Goal: Task Accomplishment & Management: Complete application form

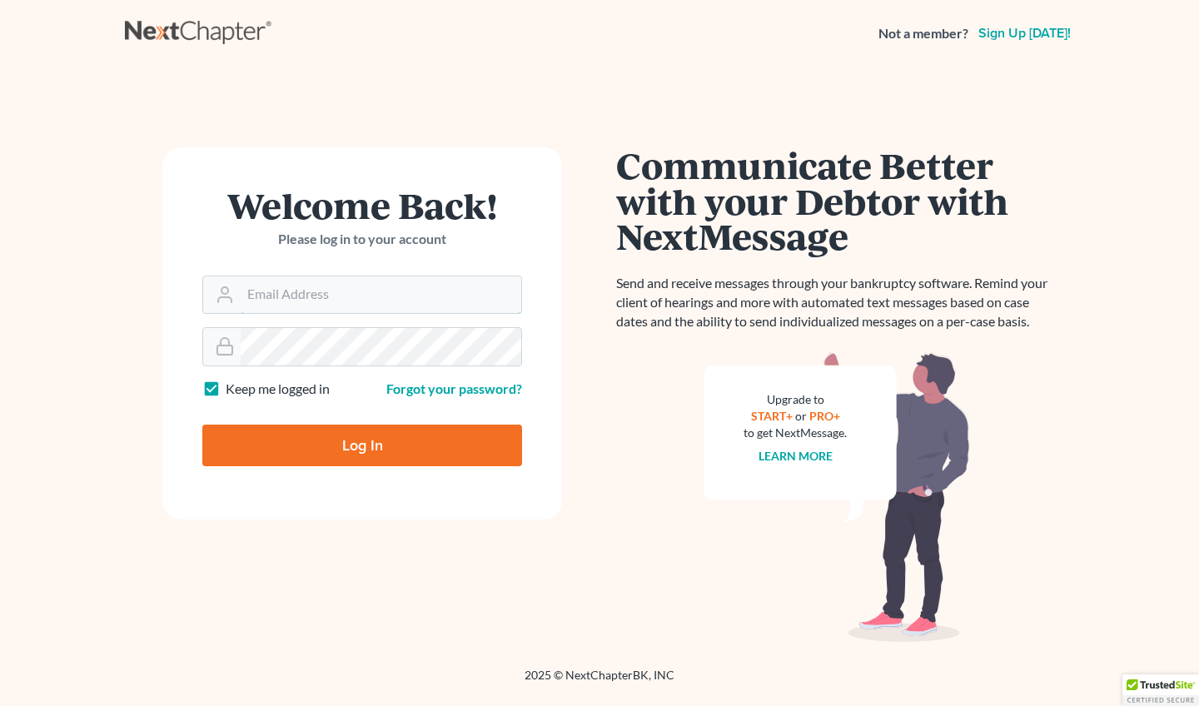
type input "vmajano@scura.com"
click at [362, 444] on input "Log In" at bounding box center [362, 446] width 320 height 42
type input "Thinking..."
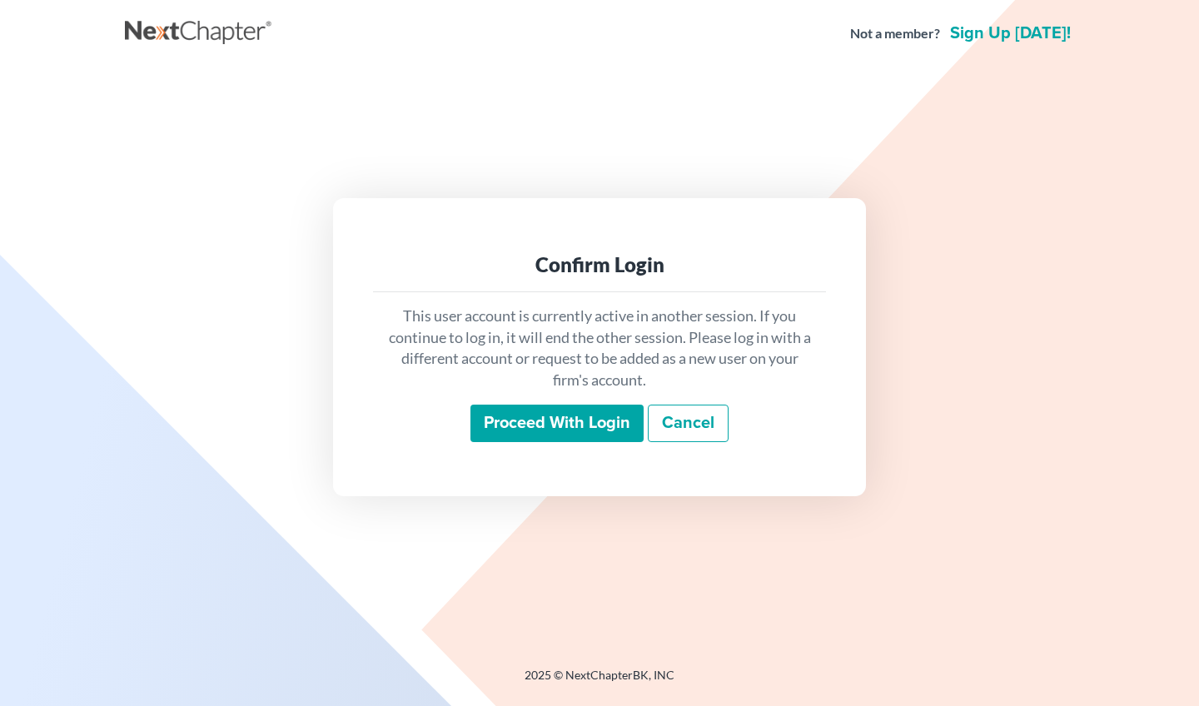
click at [581, 420] on input "Proceed with login" at bounding box center [556, 424] width 173 height 38
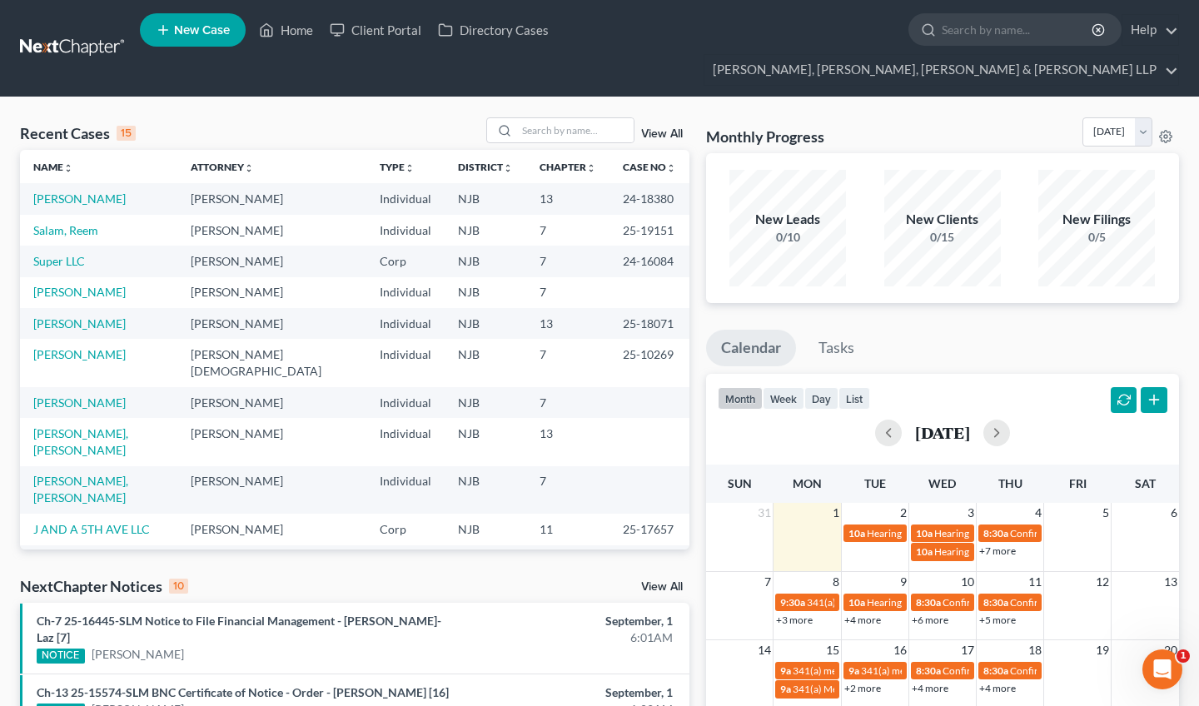
click at [979, 4] on nav "Home New Case Client Portal Directory Cases Scura Wigfield, [PERSON_NAME], [PER…" at bounding box center [599, 48] width 1199 height 97
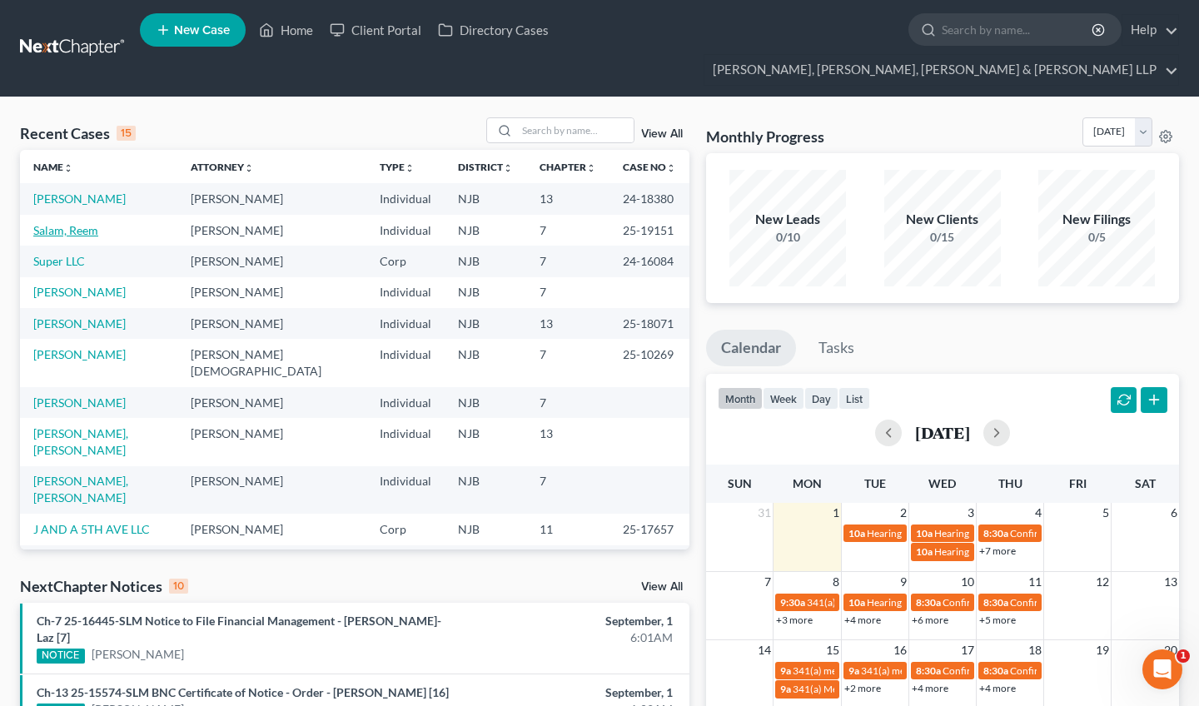
click at [62, 223] on link "Salam, Reem" at bounding box center [65, 230] width 65 height 14
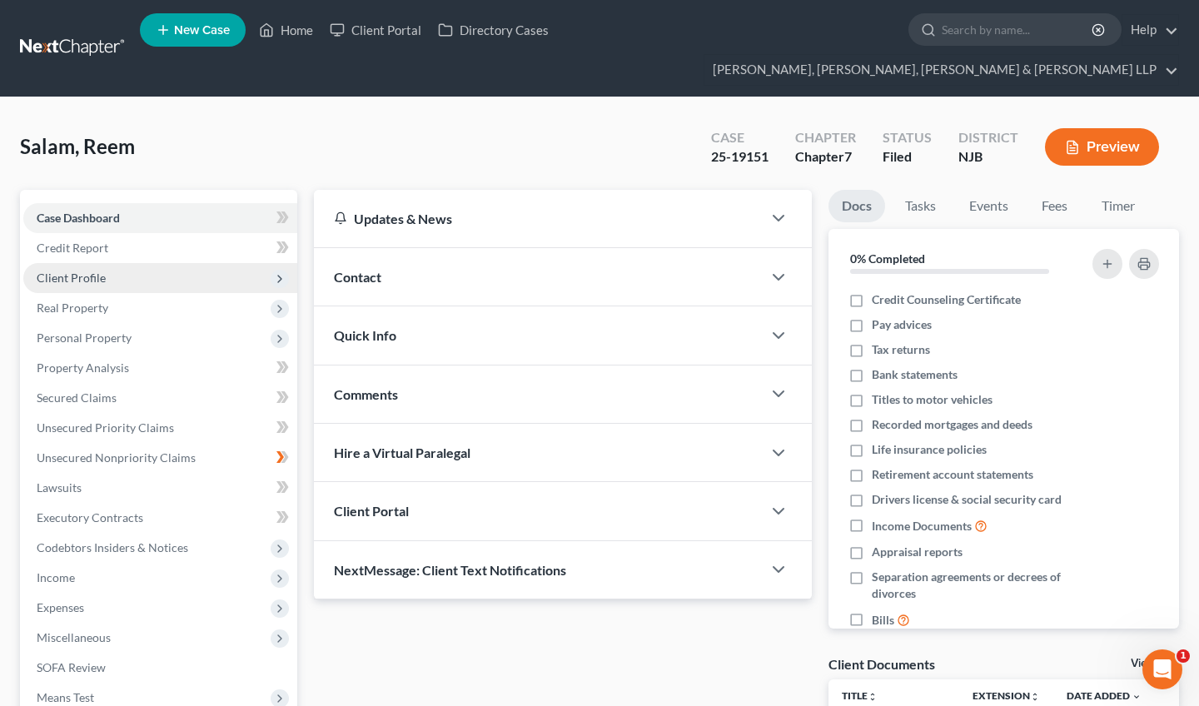
click at [90, 271] on span "Client Profile" at bounding box center [71, 278] width 69 height 14
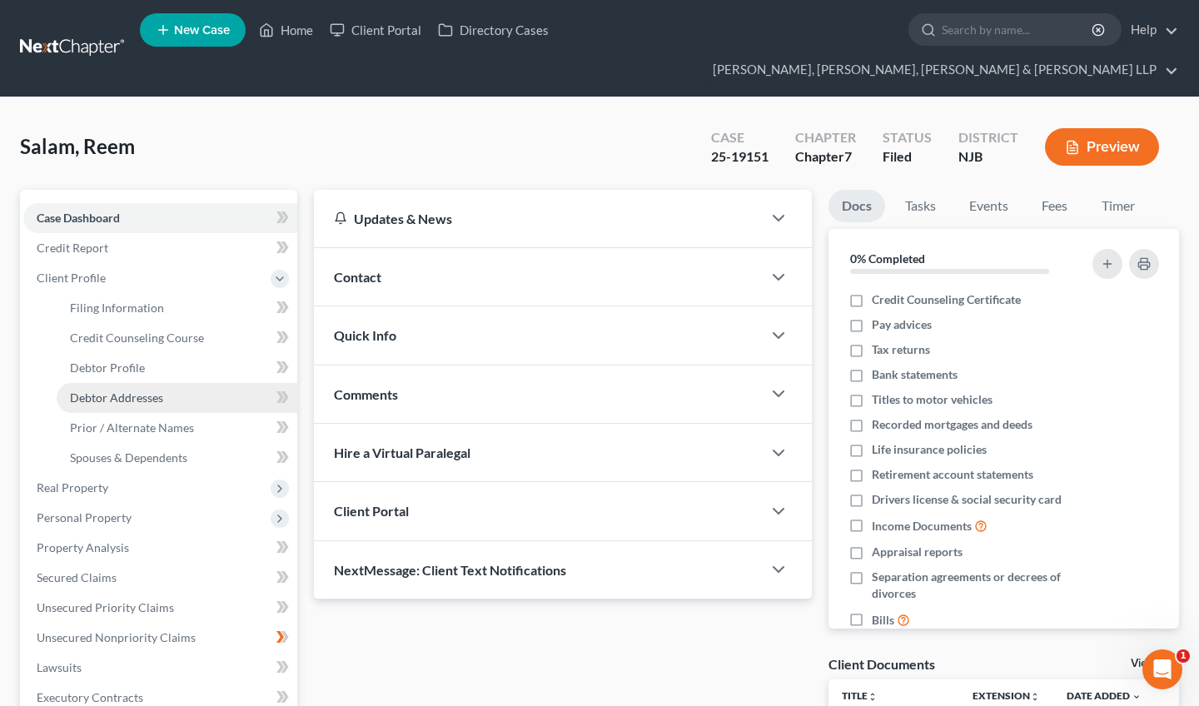
click at [122, 390] on span "Debtor Addresses" at bounding box center [116, 397] width 93 height 14
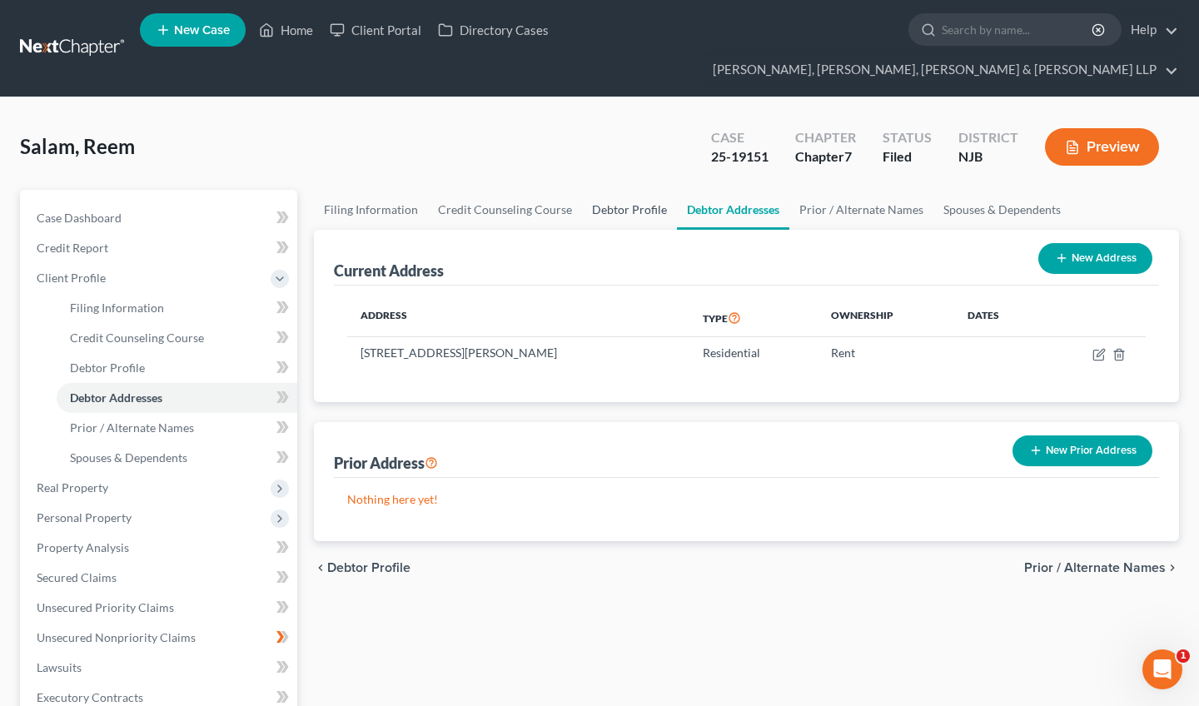
click at [610, 190] on link "Debtor Profile" at bounding box center [629, 210] width 95 height 40
select select "1"
select select "6"
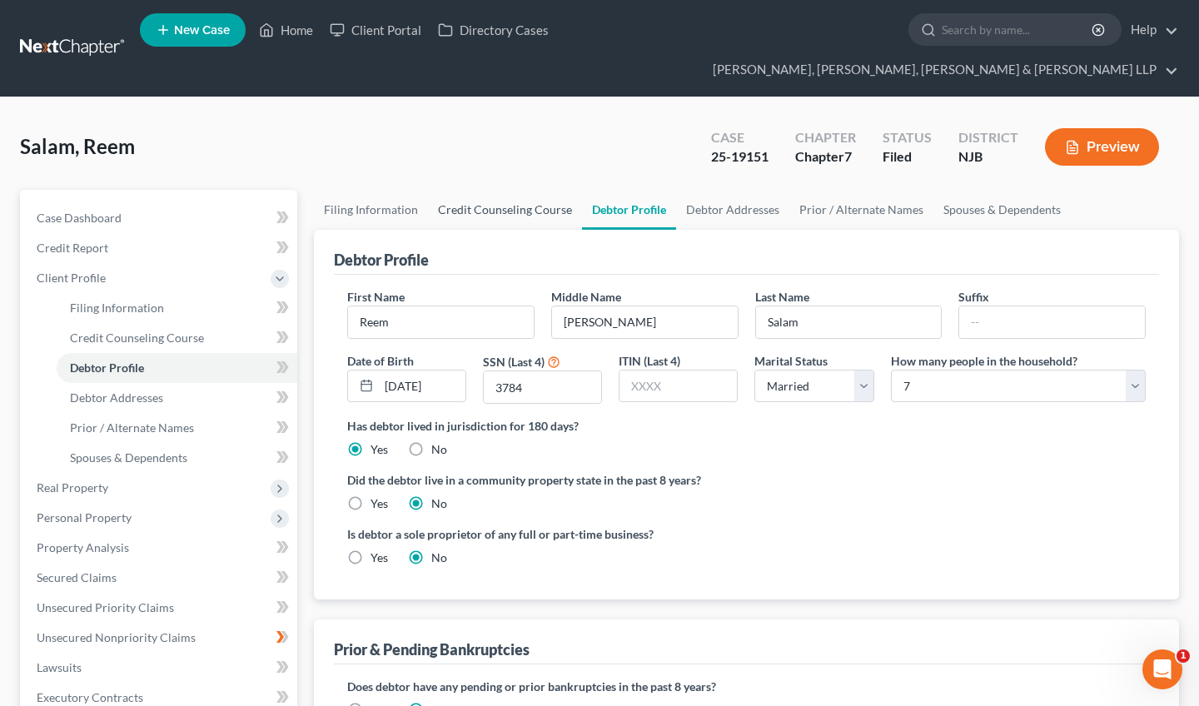
click at [515, 190] on link "Credit Counseling Course" at bounding box center [505, 210] width 154 height 40
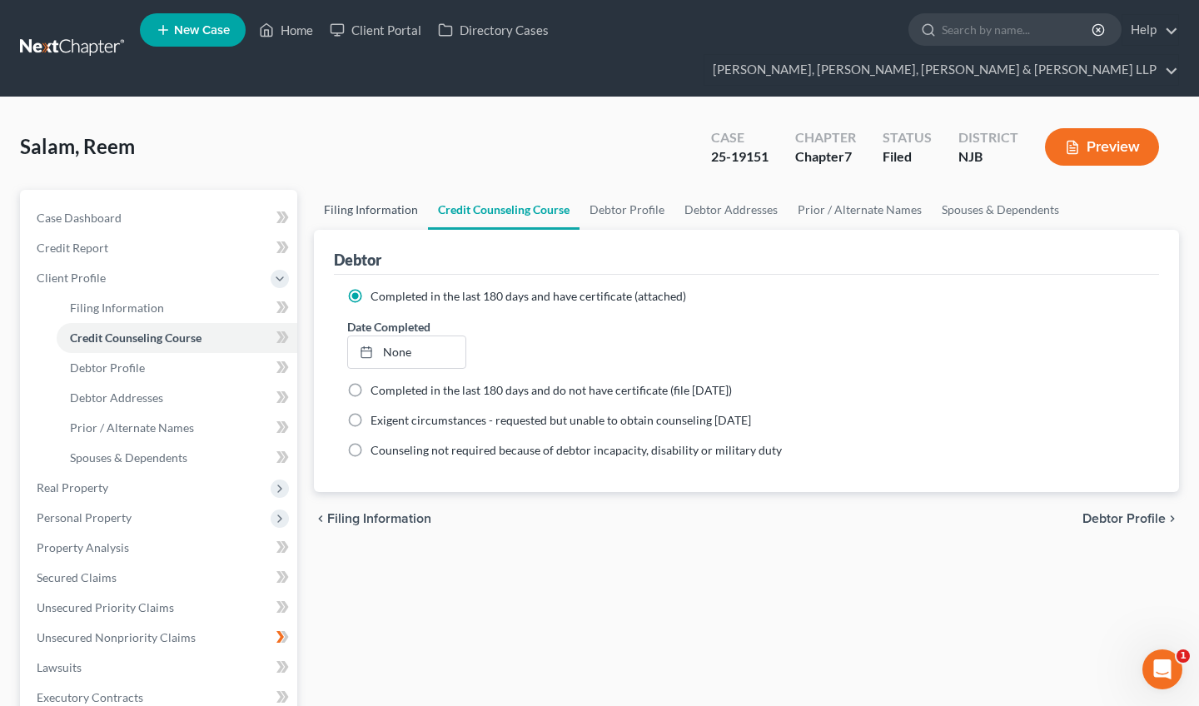
click at [385, 190] on link "Filing Information" at bounding box center [371, 210] width 114 height 40
select select "1"
select select "0"
select select "51"
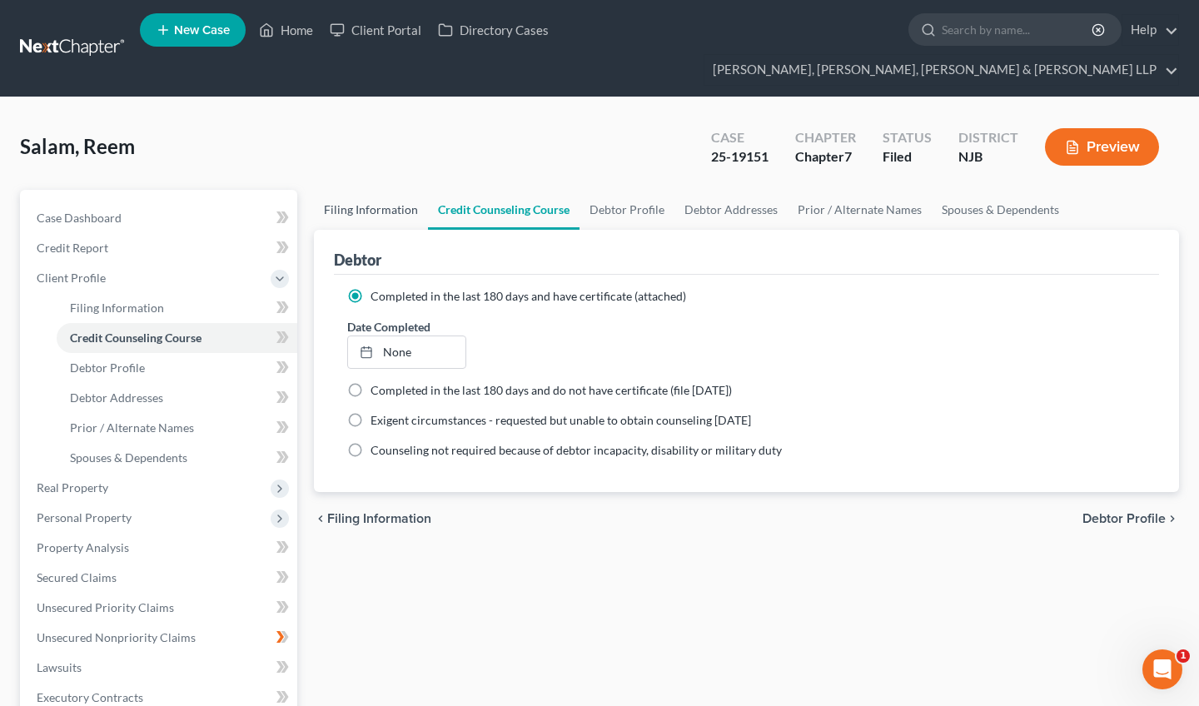
select select "0"
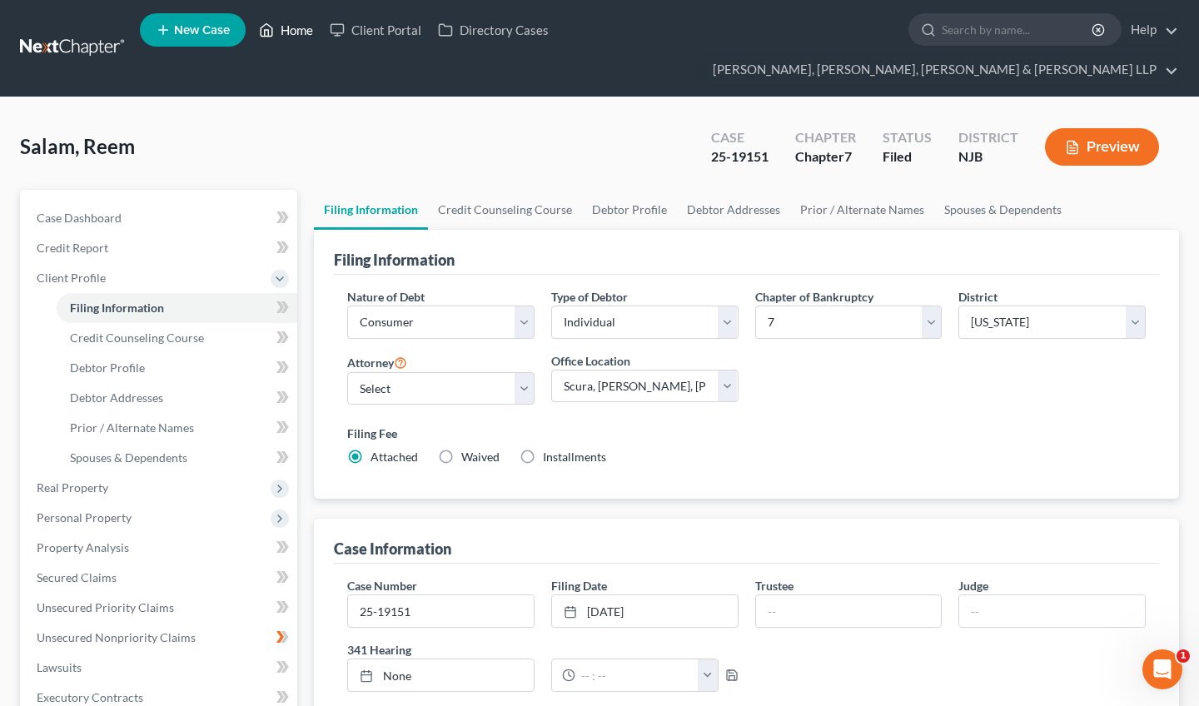
click at [306, 37] on link "Home" at bounding box center [286, 30] width 71 height 30
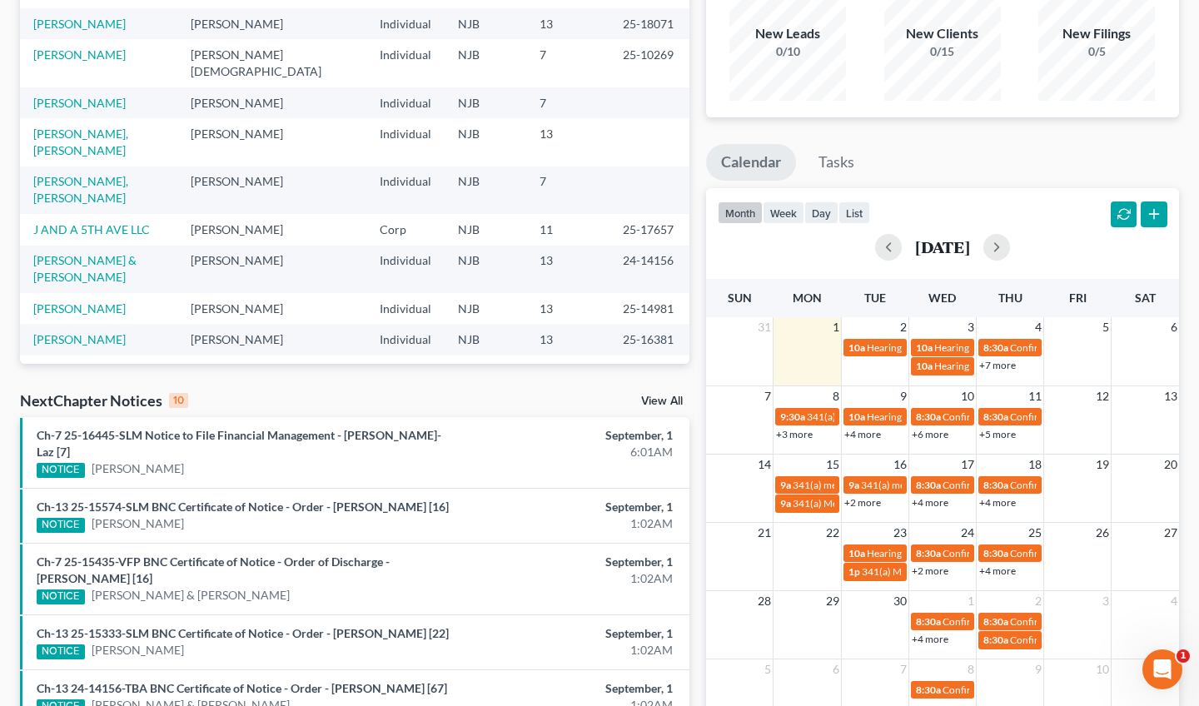
scroll to position [142, 0]
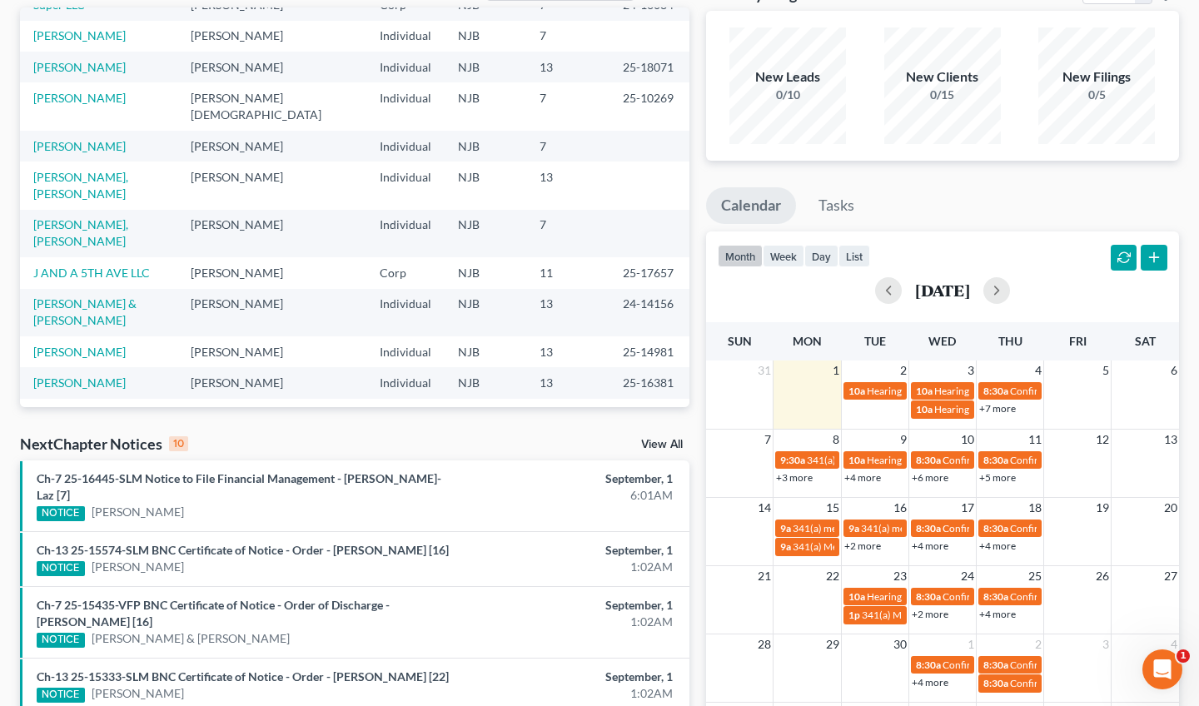
click at [653, 439] on link "View All" at bounding box center [662, 445] width 42 height 12
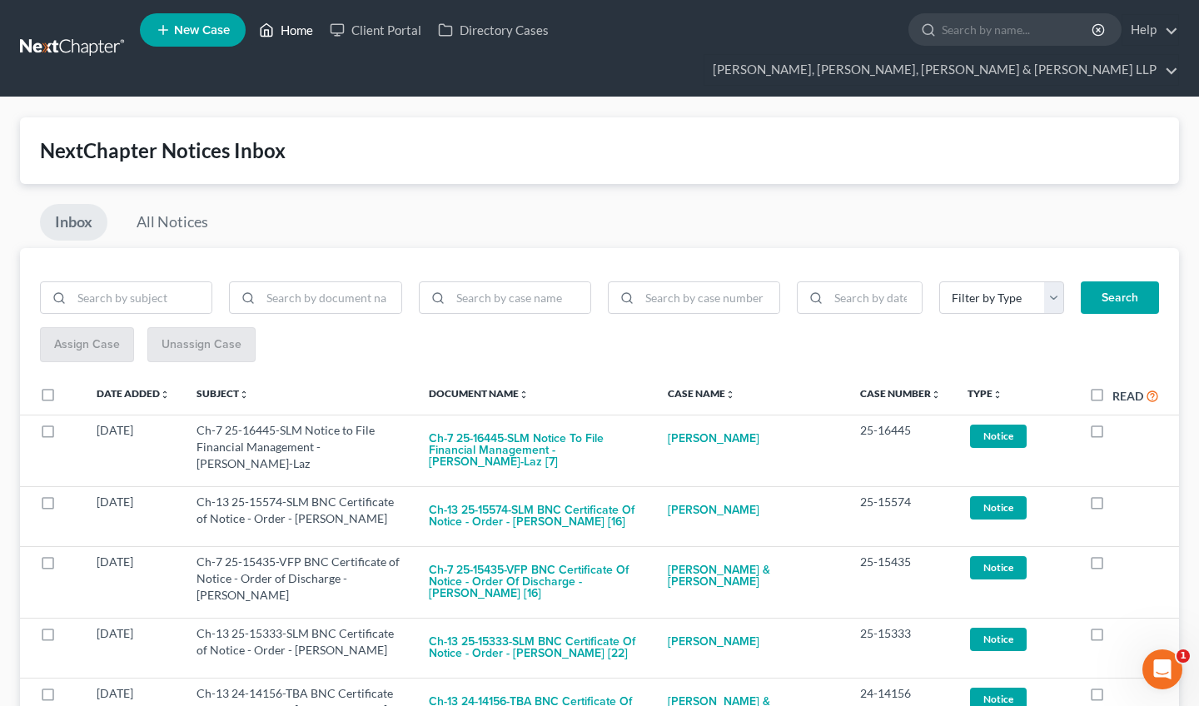
click at [295, 32] on link "Home" at bounding box center [286, 30] width 71 height 30
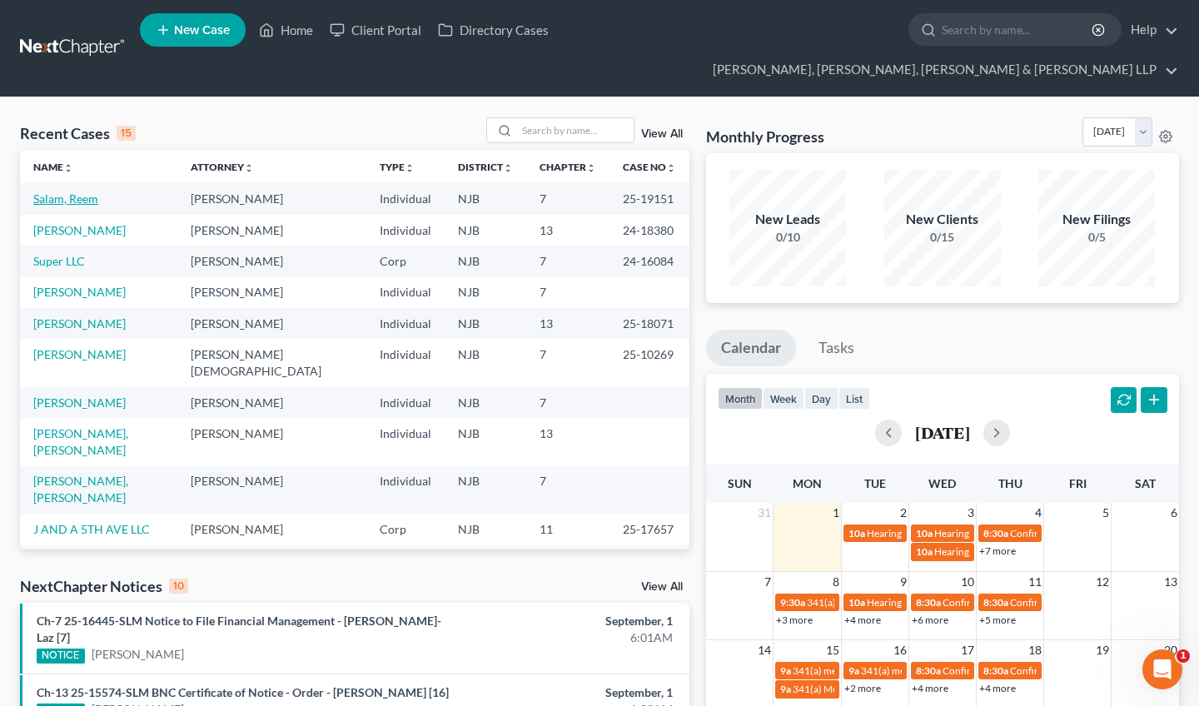
click at [77, 191] on link "Salam, Reem" at bounding box center [65, 198] width 65 height 14
